Goal: Information Seeking & Learning: Learn about a topic

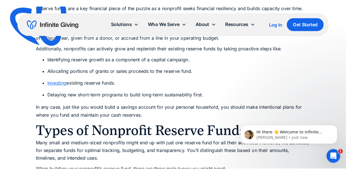
scroll to position [599, 0]
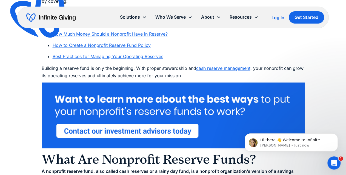
scroll to position [361, 0]
